Goal: Task Accomplishment & Management: Manage account settings

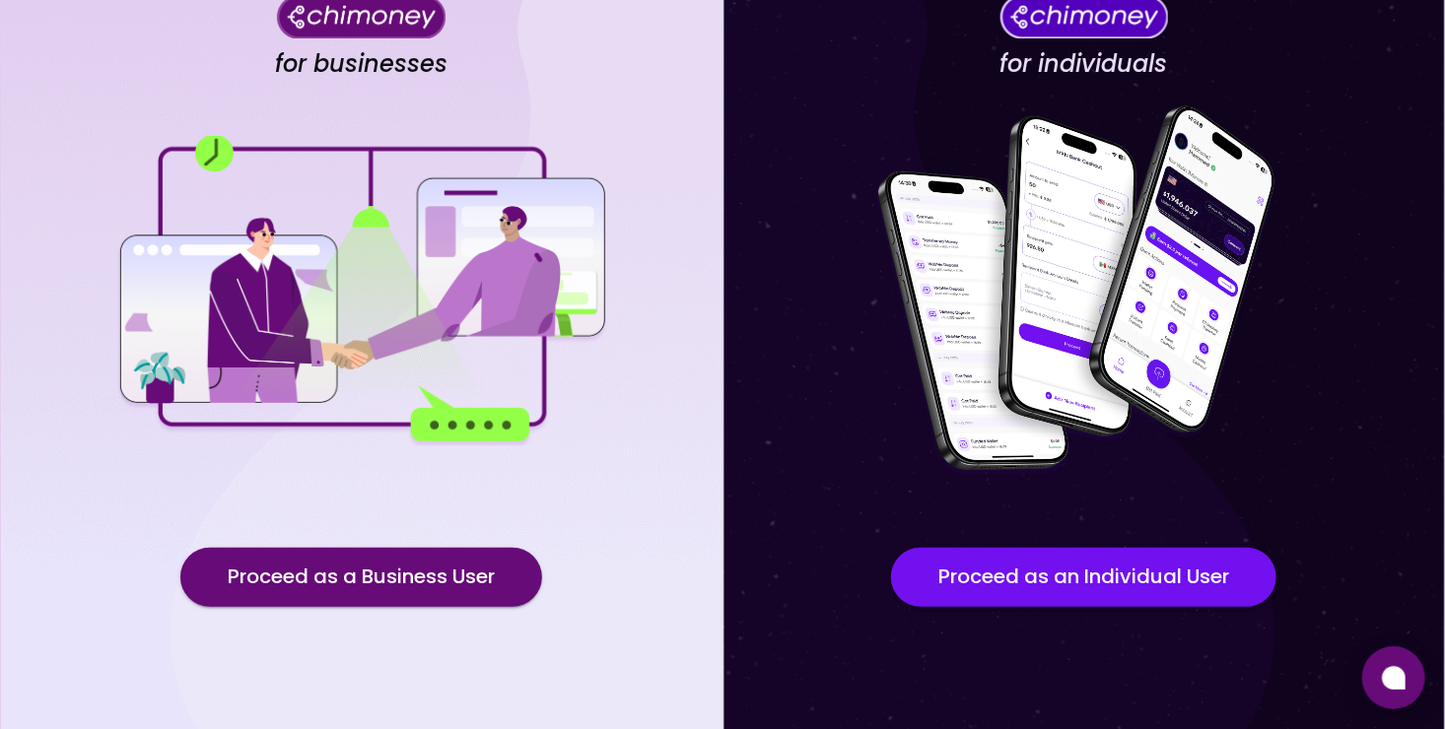
scroll to position [162, 0]
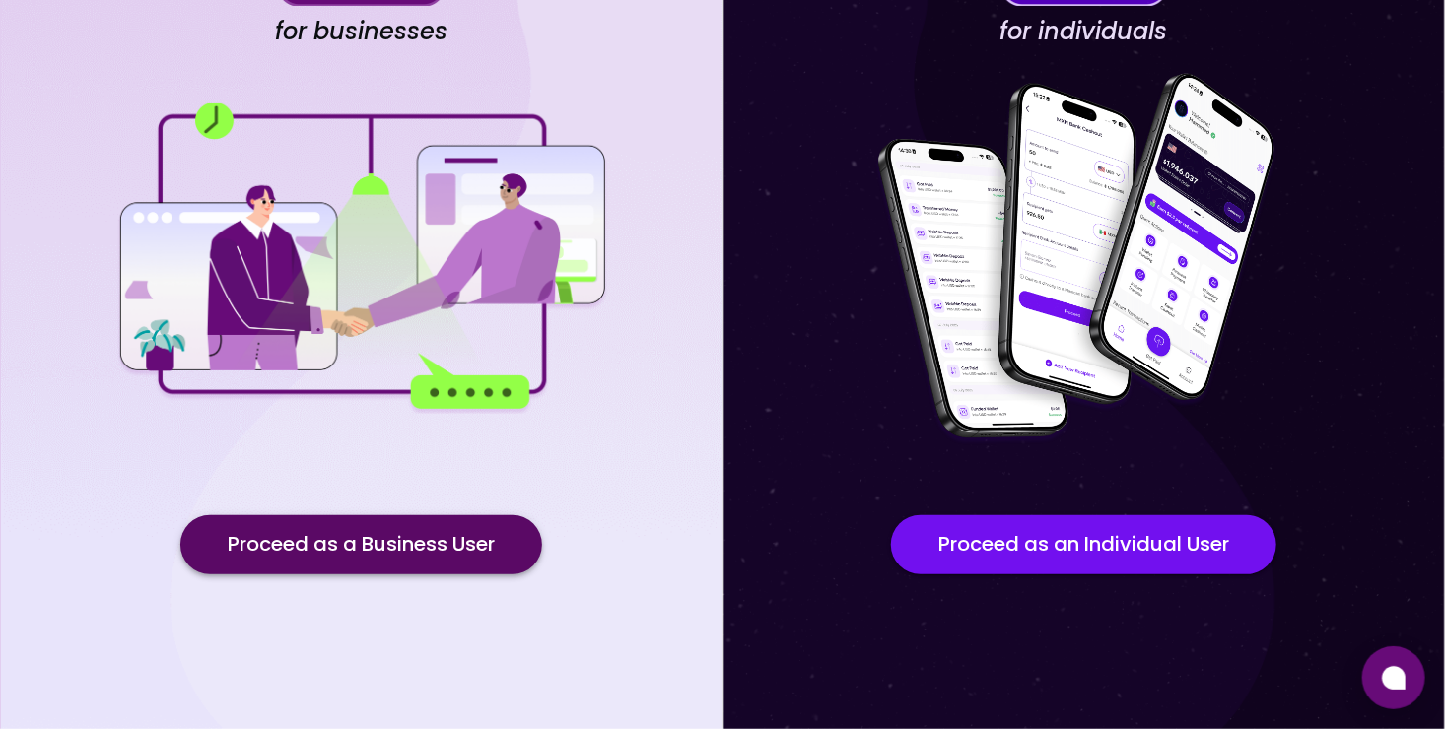
click at [482, 541] on button "Proceed as a Business User" at bounding box center [361, 544] width 362 height 59
